Goal: Information Seeking & Learning: Learn about a topic

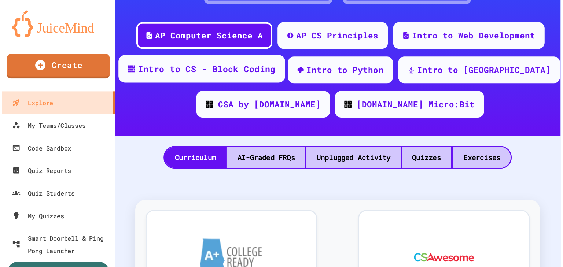
scroll to position [188, 0]
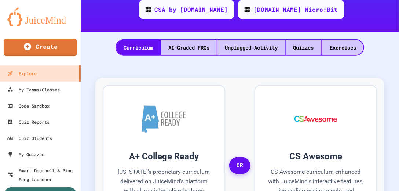
drag, startPoint x: 299, startPoint y: 51, endPoint x: 285, endPoint y: 55, distance: 14.6
click at [299, 51] on div "Quizzes" at bounding box center [303, 47] width 35 height 15
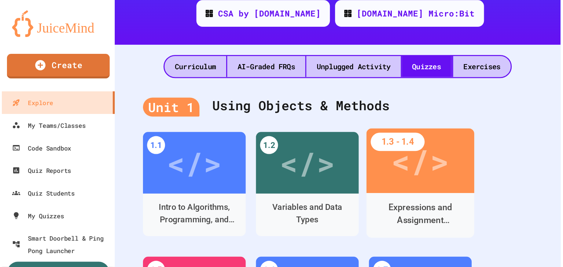
scroll to position [188, 0]
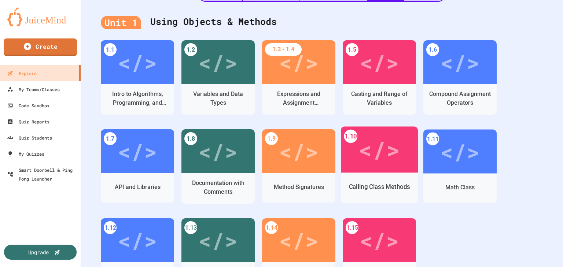
click at [392, 161] on div "</>" at bounding box center [379, 149] width 41 height 35
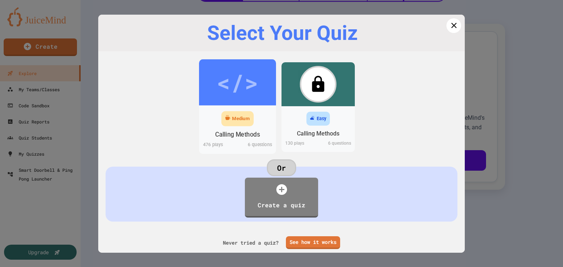
click at [244, 117] on div "Medium" at bounding box center [241, 118] width 18 height 7
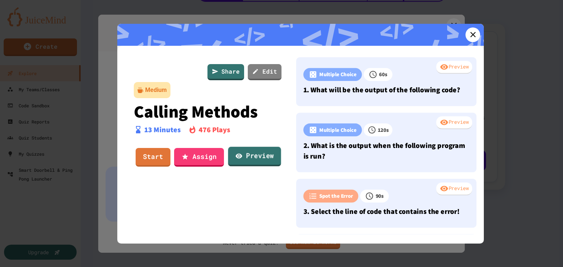
click at [247, 155] on link "Preview" at bounding box center [254, 157] width 53 height 20
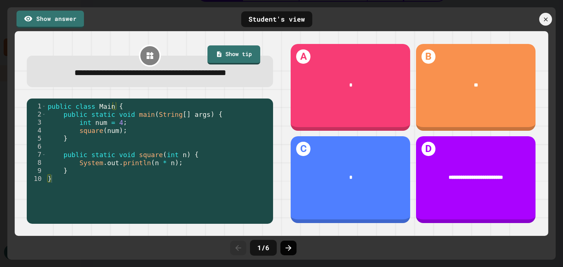
click at [289, 190] on icon at bounding box center [289, 248] width 6 height 6
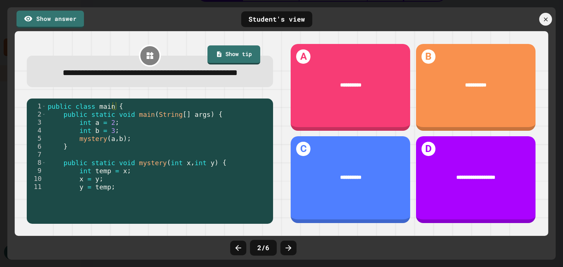
click at [289, 190] on icon at bounding box center [289, 248] width 6 height 6
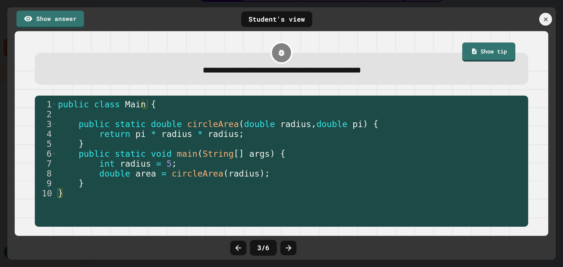
click at [289, 190] on icon at bounding box center [289, 248] width 6 height 6
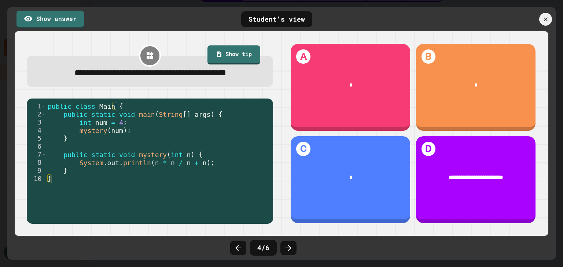
click at [289, 190] on icon at bounding box center [289, 248] width 6 height 6
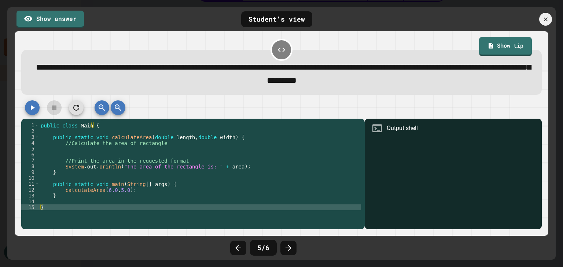
click at [289, 190] on icon at bounding box center [289, 248] width 6 height 6
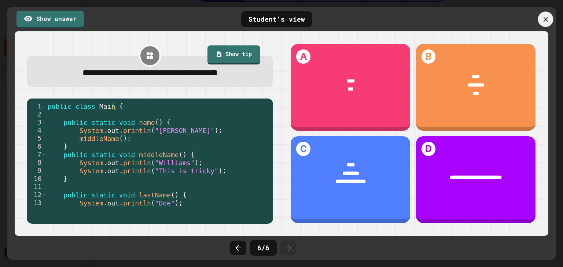
click at [402, 18] on icon at bounding box center [545, 19] width 5 height 5
